Goal: Transaction & Acquisition: Book appointment/travel/reservation

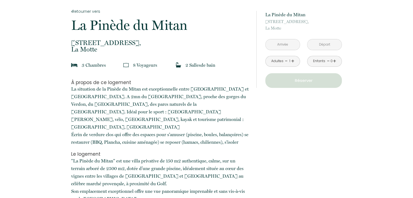
scroll to position [136, 0]
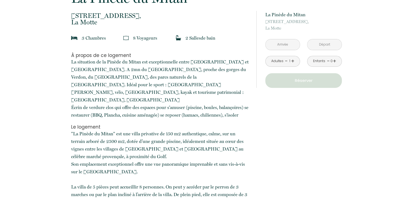
click at [283, 45] on input "text" at bounding box center [282, 44] width 34 height 11
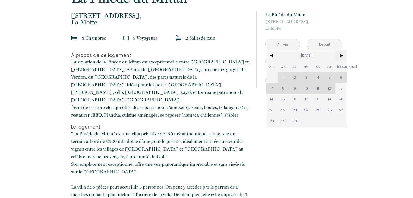
click at [339, 56] on span ">" at bounding box center [341, 55] width 12 height 11
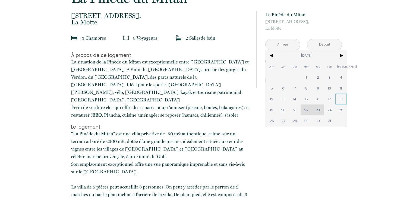
click at [343, 97] on span "18" at bounding box center [341, 99] width 12 height 11
type input "Sam 18 Oct 2025"
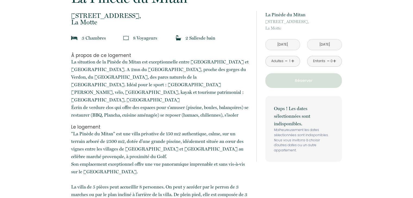
click at [332, 43] on input "Dim 19 Oct 2025" at bounding box center [324, 44] width 34 height 11
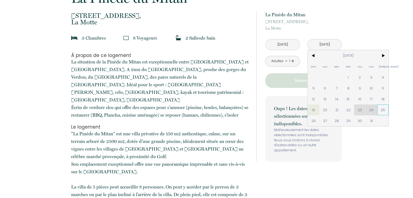
click at [384, 110] on span "25" at bounding box center [383, 109] width 12 height 11
type input "Sam 25 Oct 2025"
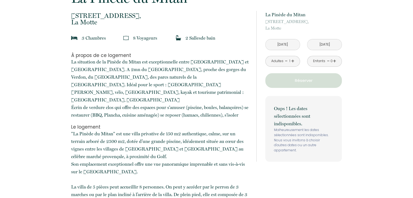
click at [293, 60] on link "+" at bounding box center [292, 61] width 3 height 8
click at [333, 61] on link "+" at bounding box center [334, 61] width 3 height 8
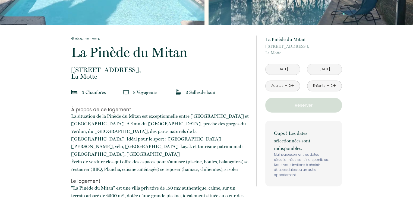
scroll to position [109, 0]
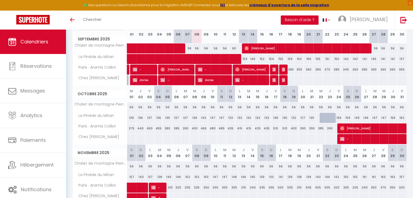
scroll to position [53, 0]
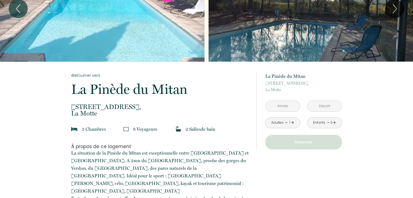
scroll to position [81, 0]
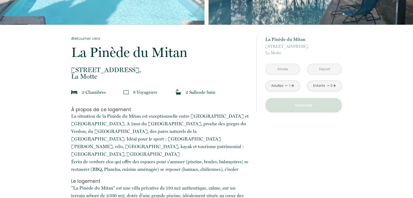
click at [284, 68] on input "text" at bounding box center [282, 69] width 34 height 11
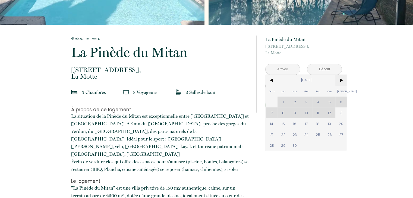
click at [339, 80] on span ">" at bounding box center [341, 80] width 12 height 11
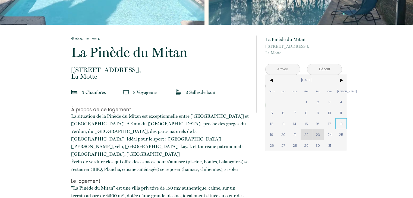
click at [341, 122] on span "18" at bounding box center [341, 123] width 12 height 11
type input "[DATE]"
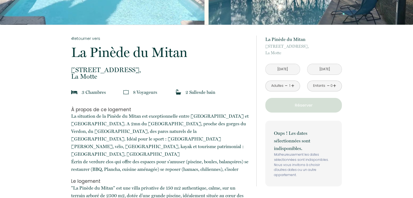
click at [326, 67] on input "Dim 19 Oct 2025" at bounding box center [324, 69] width 34 height 11
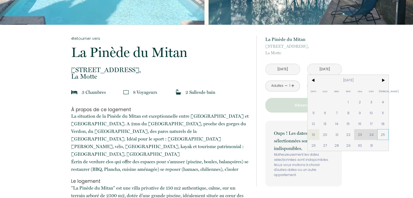
click at [384, 134] on span "25" at bounding box center [383, 134] width 12 height 11
type input "Sam 25 Oct 2025"
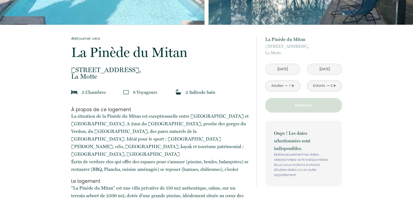
click at [294, 85] on div "Adultes - 1 +" at bounding box center [282, 86] width 35 height 11
click at [293, 85] on link "+" at bounding box center [292, 86] width 3 height 8
click at [334, 87] on link "+" at bounding box center [334, 86] width 3 height 8
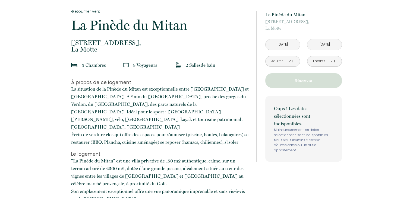
click at [288, 44] on input "Sam 18 Oct 2025" at bounding box center [282, 44] width 34 height 11
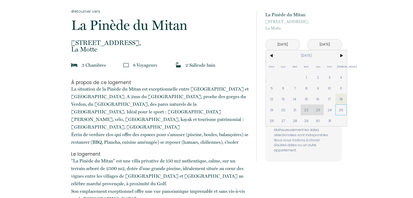
click at [339, 110] on span "25" at bounding box center [341, 109] width 12 height 11
type input "Sam 25 Oct 2025"
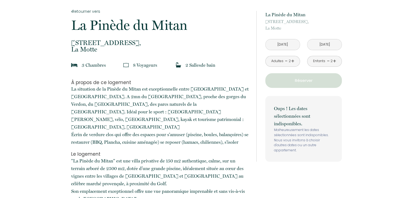
click at [326, 42] on input "Dim 26 Oct 2025" at bounding box center [324, 44] width 34 height 11
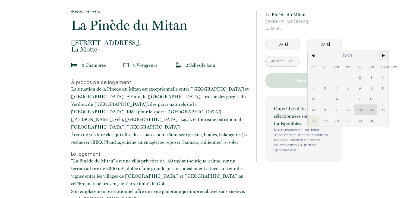
click at [382, 55] on span ">" at bounding box center [383, 55] width 12 height 11
click at [382, 78] on span "1" at bounding box center [383, 77] width 12 height 11
type input "Sam 01 Nov 2025"
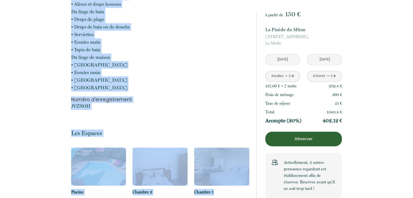
scroll to position [782, 0]
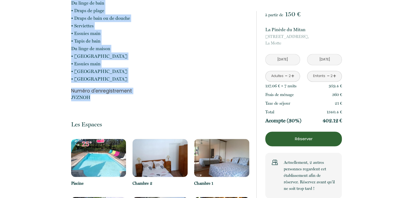
drag, startPoint x: 72, startPoint y: 27, endPoint x: 133, endPoint y: 74, distance: 77.0
copy p "À propos de ce logement La situation de la Pinède du Mitan est exceptionnelle e…"
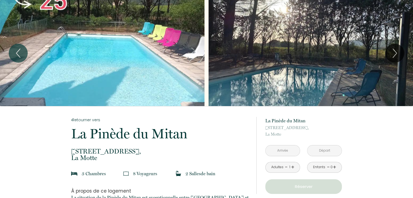
drag, startPoint x: 379, startPoint y: 2, endPoint x: 233, endPoint y: 140, distance: 201.3
click at [233, 140] on p "La Pinède du Mitan" at bounding box center [160, 134] width 178 height 14
click at [382, 28] on div "Slideshow" at bounding box center [310, 53] width 204 height 106
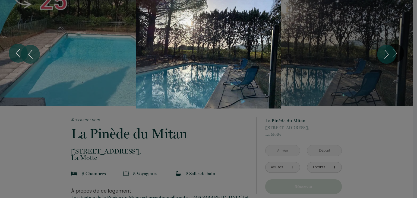
drag, startPoint x: 390, startPoint y: 0, endPoint x: 297, endPoint y: 16, distance: 94.1
click at [297, 16] on div "Slideshow" at bounding box center [208, 54] width 312 height 109
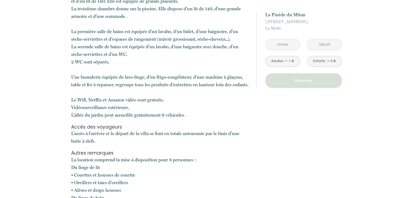
scroll to position [488, 0]
